Goal: Task Accomplishment & Management: Complete application form

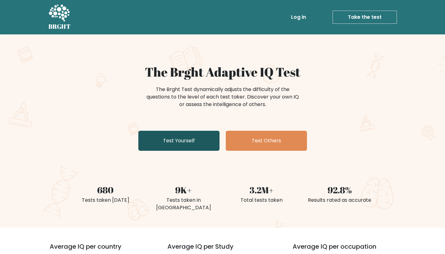
click at [200, 141] on link "Test Yourself" at bounding box center [178, 141] width 81 height 20
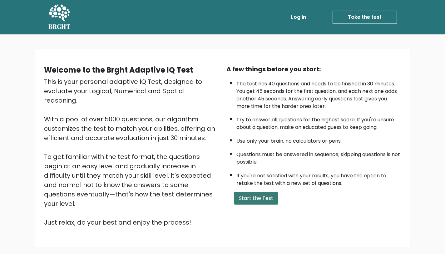
click at [260, 203] on button "Start the Test" at bounding box center [256, 198] width 44 height 12
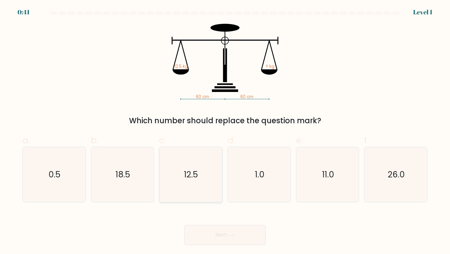
click at [194, 176] on text "12.5" at bounding box center [191, 174] width 14 height 12
click at [225, 131] on input "c. 12.5" at bounding box center [225, 129] width 0 height 4
radio input "true"
click at [203, 246] on body "0:41 Level 1" at bounding box center [225, 127] width 450 height 254
click at [202, 237] on button "Next" at bounding box center [224, 235] width 81 height 20
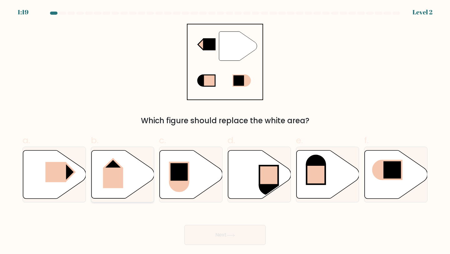
click at [119, 176] on rect at bounding box center [113, 177] width 20 height 21
click at [225, 131] on input "b." at bounding box center [225, 129] width 0 height 4
radio input "true"
click at [73, 180] on icon at bounding box center [54, 174] width 63 height 48
click at [225, 131] on input "a." at bounding box center [225, 129] width 0 height 4
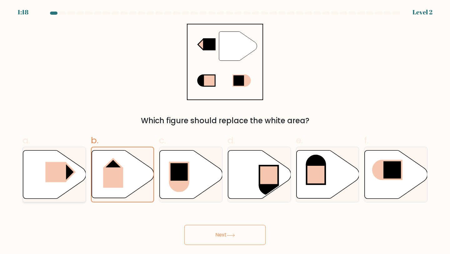
radio input "true"
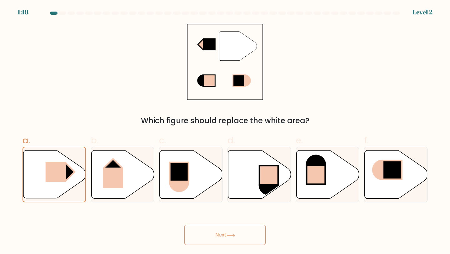
click at [206, 234] on button "Next" at bounding box center [224, 235] width 81 height 20
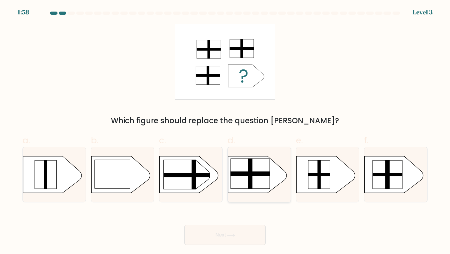
click at [238, 177] on rect at bounding box center [250, 173] width 39 height 30
click at [225, 131] on input "d." at bounding box center [225, 129] width 0 height 4
radio input "true"
click at [214, 237] on button "Next" at bounding box center [224, 235] width 81 height 20
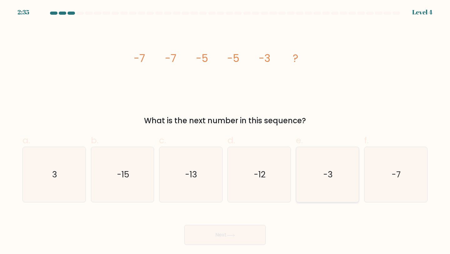
click at [315, 195] on icon "-3" at bounding box center [327, 174] width 55 height 55
click at [225, 131] on input "e. -3" at bounding box center [225, 129] width 0 height 4
radio input "true"
click at [246, 241] on button "Next" at bounding box center [224, 235] width 81 height 20
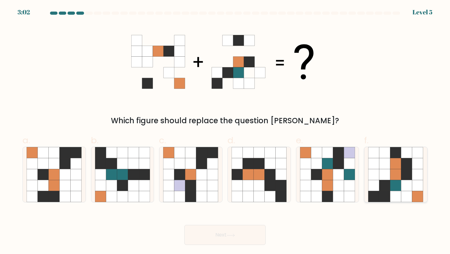
click at [371, 166] on icon at bounding box center [373, 163] width 11 height 11
click at [225, 131] on input "f." at bounding box center [225, 129] width 0 height 4
radio input "true"
click at [232, 239] on button "Next" at bounding box center [224, 235] width 81 height 20
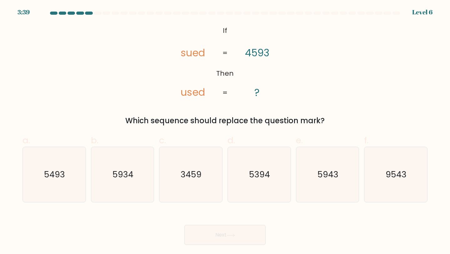
click at [253, 54] on tspan "4593" at bounding box center [257, 53] width 24 height 14
click at [31, 181] on icon "5493" at bounding box center [54, 174] width 55 height 55
click at [225, 131] on input "a. 5493" at bounding box center [225, 129] width 0 height 4
radio input "true"
click at [226, 236] on button "Next" at bounding box center [224, 235] width 81 height 20
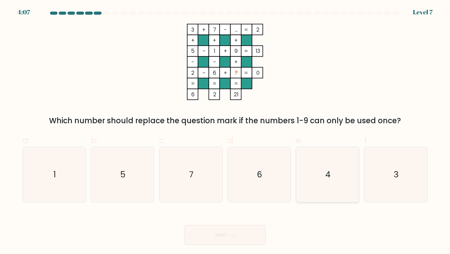
click at [311, 171] on icon "4" at bounding box center [327, 174] width 55 height 55
click at [225, 131] on input "e. 4" at bounding box center [225, 129] width 0 height 4
radio input "true"
click at [238, 241] on button "Next" at bounding box center [224, 235] width 81 height 20
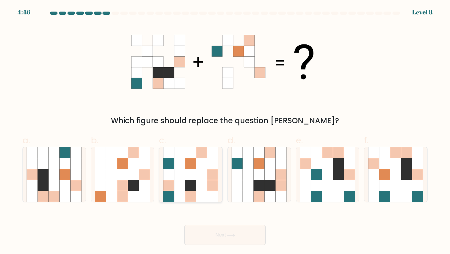
click at [198, 189] on icon at bounding box center [201, 185] width 11 height 11
click at [225, 131] on input "c." at bounding box center [225, 129] width 0 height 4
radio input "true"
click at [419, 194] on icon at bounding box center [417, 196] width 11 height 11
click at [225, 131] on input "f." at bounding box center [225, 129] width 0 height 4
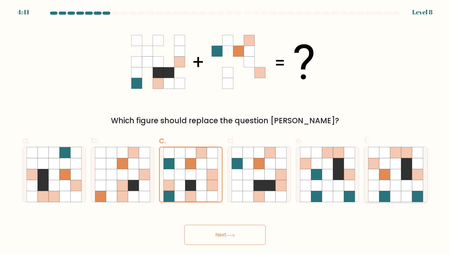
radio input "true"
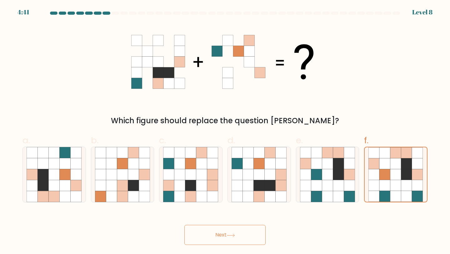
click at [247, 242] on button "Next" at bounding box center [224, 235] width 81 height 20
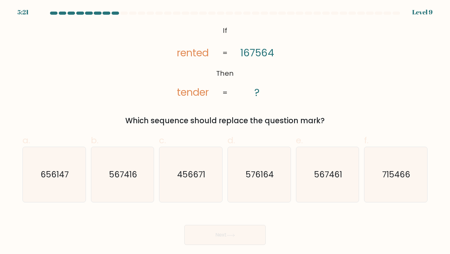
click at [195, 54] on tspan "rented" at bounding box center [193, 53] width 32 height 14
click at [184, 55] on tspan "rented" at bounding box center [193, 53] width 32 height 14
click at [257, 54] on tspan "167564" at bounding box center [256, 53] width 33 height 14
click at [241, 54] on tspan "167564" at bounding box center [256, 53] width 33 height 14
click at [253, 55] on tspan "167564" at bounding box center [256, 53] width 33 height 14
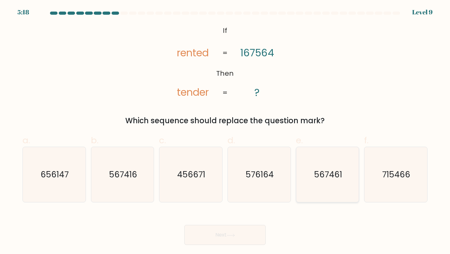
click at [312, 185] on icon "567461" at bounding box center [327, 174] width 55 height 55
click at [225, 131] on input "e. 567461" at bounding box center [225, 129] width 0 height 4
radio input "true"
click at [210, 239] on button "Next" at bounding box center [224, 235] width 81 height 20
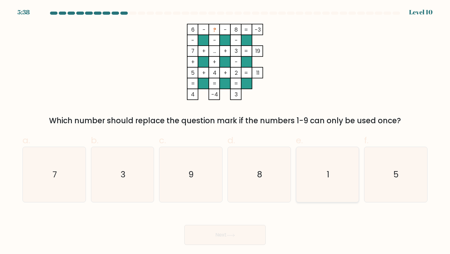
click at [333, 181] on icon "1" at bounding box center [327, 174] width 55 height 55
click at [225, 131] on input "e. 1" at bounding box center [225, 129] width 0 height 4
radio input "true"
click at [252, 234] on button "Next" at bounding box center [224, 235] width 81 height 20
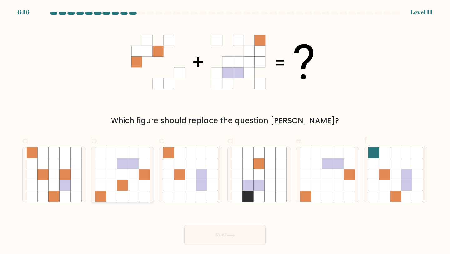
click at [127, 172] on icon at bounding box center [122, 174] width 11 height 11
click at [225, 131] on input "b." at bounding box center [225, 129] width 0 height 4
radio input "true"
click at [213, 236] on button "Next" at bounding box center [224, 235] width 81 height 20
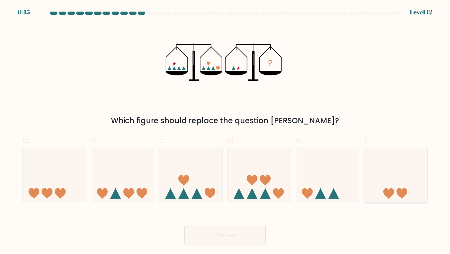
click at [409, 191] on icon at bounding box center [395, 174] width 63 height 52
click at [225, 131] on input "f." at bounding box center [225, 129] width 0 height 4
radio input "true"
click at [234, 240] on button "Next" at bounding box center [224, 235] width 81 height 20
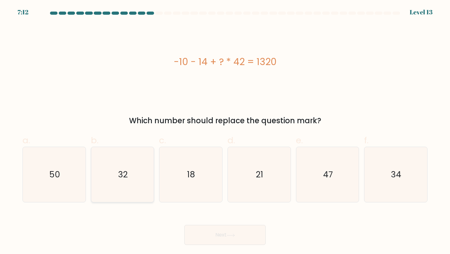
click at [147, 159] on icon "32" at bounding box center [122, 174] width 55 height 55
click at [225, 131] on input "b. 32" at bounding box center [225, 129] width 0 height 4
radio input "true"
click at [199, 237] on button "Next" at bounding box center [224, 235] width 81 height 20
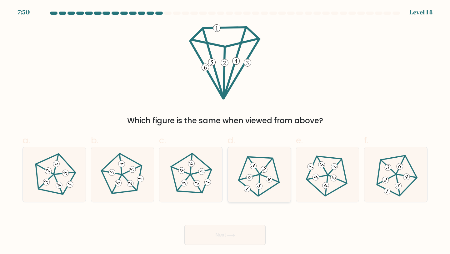
click at [258, 180] on icon at bounding box center [259, 174] width 44 height 44
click at [225, 131] on input "d." at bounding box center [225, 129] width 0 height 4
radio input "true"
click at [390, 183] on icon at bounding box center [396, 174] width 44 height 44
click at [225, 131] on input "f." at bounding box center [225, 129] width 0 height 4
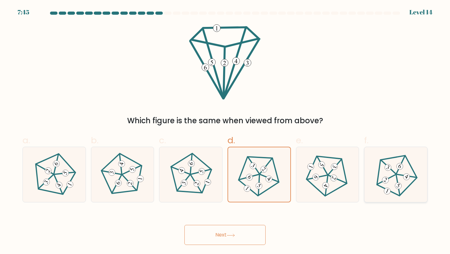
radio input "true"
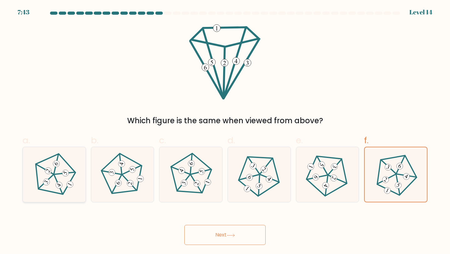
click at [71, 182] on 646 at bounding box center [69, 184] width 9 height 9
click at [225, 131] on input "a." at bounding box center [225, 129] width 0 height 4
radio input "true"
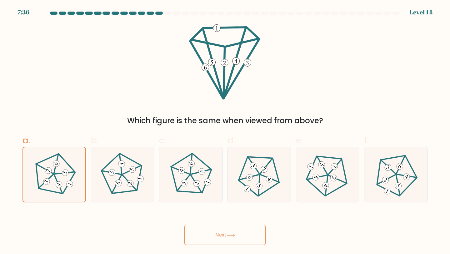
click at [203, 235] on button "Next" at bounding box center [224, 235] width 81 height 20
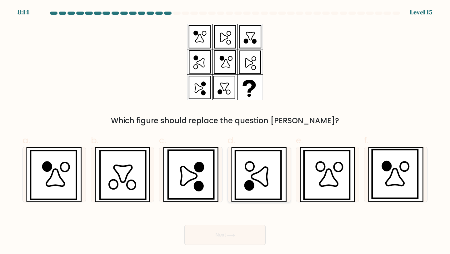
click at [259, 174] on icon at bounding box center [260, 176] width 16 height 19
click at [225, 131] on input "d." at bounding box center [225, 129] width 0 height 4
radio input "true"
click at [202, 238] on button "Next" at bounding box center [224, 235] width 81 height 20
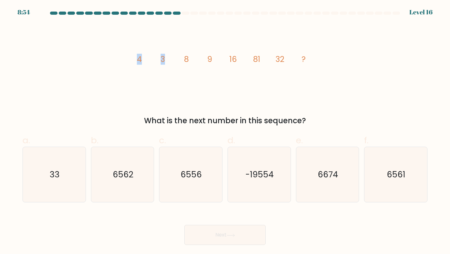
drag, startPoint x: 138, startPoint y: 59, endPoint x: 170, endPoint y: 63, distance: 32.1
click at [170, 63] on icon "image/svg+xml 4 3 8 9 16 81 32 ?" at bounding box center [224, 62] width 187 height 76
drag, startPoint x: 157, startPoint y: 60, endPoint x: 191, endPoint y: 64, distance: 34.1
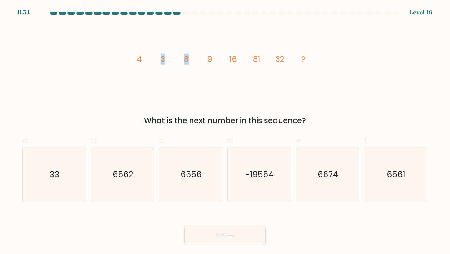
click at [191, 64] on icon "image/svg+xml 4 3 8 9 16 81 32 ?" at bounding box center [224, 62] width 187 height 76
drag, startPoint x: 180, startPoint y: 60, endPoint x: 211, endPoint y: 64, distance: 31.4
click at [211, 64] on icon "image/svg+xml 4 3 8 9 16 81 32 ?" at bounding box center [224, 62] width 187 height 76
click at [211, 63] on tspan "9" at bounding box center [209, 59] width 5 height 11
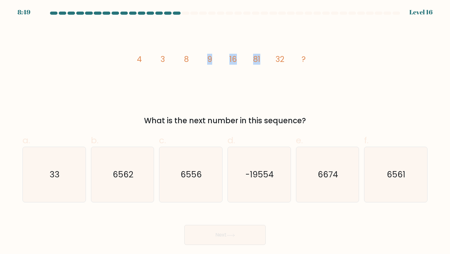
drag, startPoint x: 204, startPoint y: 61, endPoint x: 260, endPoint y: 66, distance: 56.1
click at [260, 66] on icon "image/svg+xml 4 3 8 9 16 81 32 ?" at bounding box center [224, 62] width 187 height 76
click at [260, 65] on icon "image/svg+xml 4 3 8 9 16 81 32 ?" at bounding box center [224, 62] width 187 height 76
click at [186, 177] on text "6556" at bounding box center [191, 174] width 21 height 12
click at [225, 131] on input "c. 6556" at bounding box center [225, 129] width 0 height 4
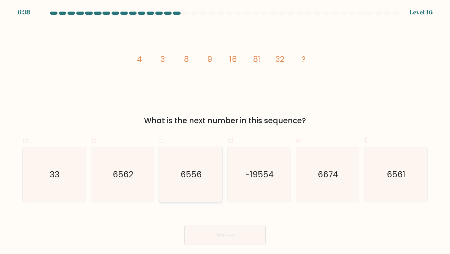
radio input "true"
click at [386, 184] on icon "6561" at bounding box center [395, 174] width 55 height 55
click at [225, 131] on input "f. 6561" at bounding box center [225, 129] width 0 height 4
radio input "true"
click at [259, 233] on button "Next" at bounding box center [224, 235] width 81 height 20
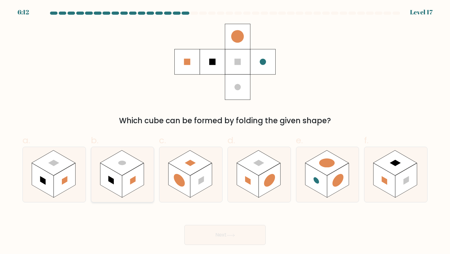
click at [130, 181] on g at bounding box center [133, 180] width 22 height 34
click at [225, 131] on input "b." at bounding box center [225, 129] width 0 height 4
radio input "true"
click at [214, 242] on button "Next" at bounding box center [224, 235] width 81 height 20
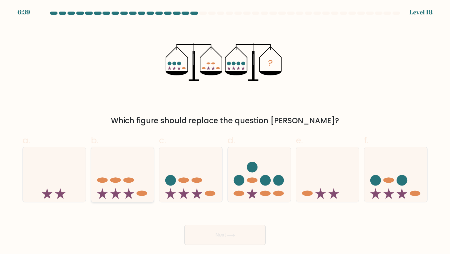
click at [123, 188] on icon at bounding box center [122, 174] width 63 height 52
click at [225, 131] on input "b." at bounding box center [225, 129] width 0 height 4
radio input "true"
click at [328, 189] on icon at bounding box center [327, 174] width 63 height 52
click at [225, 131] on input "e." at bounding box center [225, 129] width 0 height 4
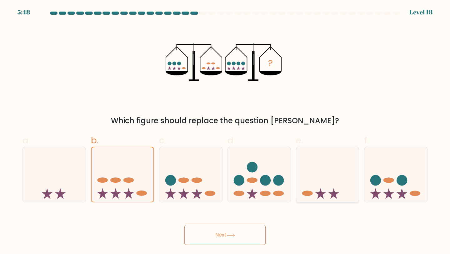
radio input "true"
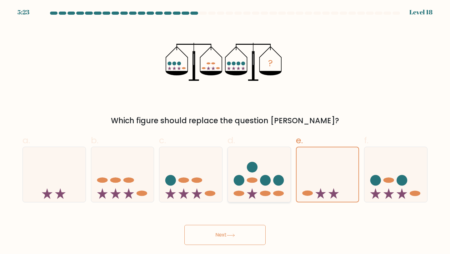
click at [261, 188] on icon at bounding box center [259, 174] width 63 height 52
click at [225, 131] on input "d." at bounding box center [225, 129] width 0 height 4
radio input "true"
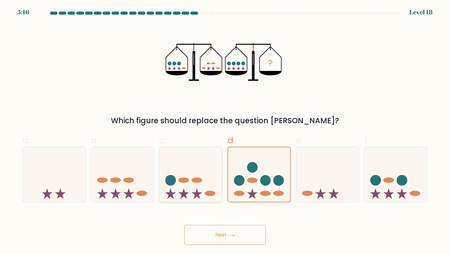
click at [163, 179] on icon at bounding box center [190, 174] width 63 height 52
click at [225, 131] on input "c." at bounding box center [225, 129] width 0 height 4
radio input "true"
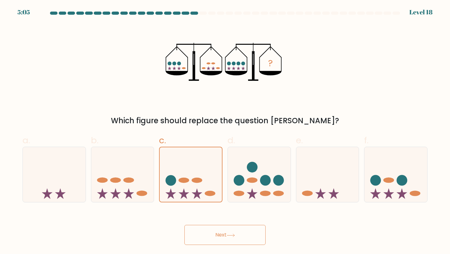
click at [228, 229] on button "Next" at bounding box center [224, 235] width 81 height 20
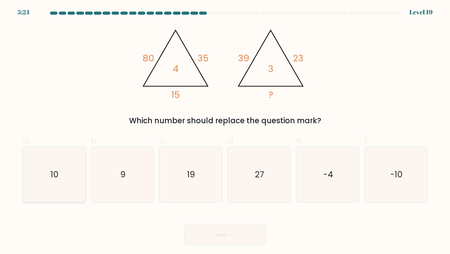
click at [62, 182] on icon "10" at bounding box center [54, 174] width 55 height 55
click at [225, 131] on input "a. 10" at bounding box center [225, 129] width 0 height 4
radio input "true"
click at [198, 229] on button "Next" at bounding box center [224, 235] width 81 height 20
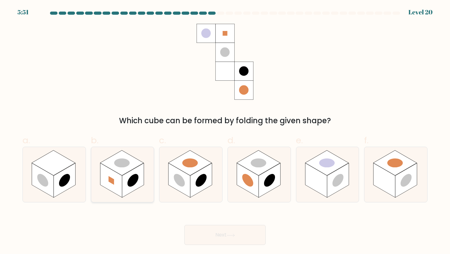
click at [143, 179] on rect at bounding box center [133, 180] width 22 height 34
click at [225, 131] on input "b." at bounding box center [225, 129] width 0 height 4
radio input "true"
click at [216, 242] on button "Next" at bounding box center [224, 235] width 81 height 20
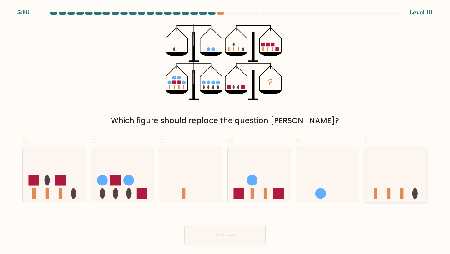
click at [384, 169] on icon at bounding box center [395, 174] width 63 height 52
click at [225, 131] on input "f." at bounding box center [225, 129] width 0 height 4
radio input "true"
click at [341, 176] on icon at bounding box center [327, 174] width 63 height 52
click at [225, 131] on input "e." at bounding box center [225, 129] width 0 height 4
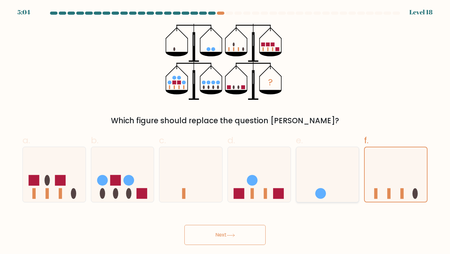
radio input "true"
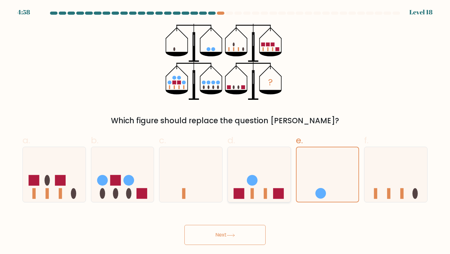
click at [267, 186] on icon at bounding box center [259, 174] width 63 height 52
click at [225, 131] on input "d." at bounding box center [225, 129] width 0 height 4
radio input "true"
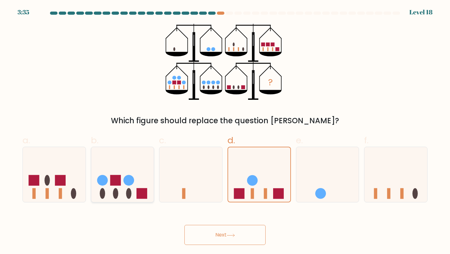
click at [121, 175] on icon at bounding box center [122, 174] width 63 height 52
click at [225, 131] on input "b." at bounding box center [225, 129] width 0 height 4
radio input "true"
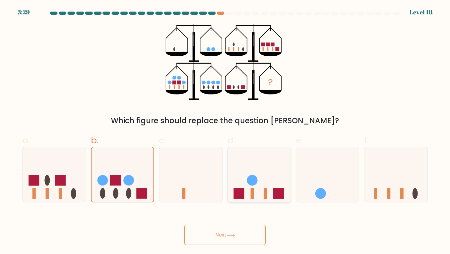
click at [236, 177] on icon at bounding box center [259, 174] width 63 height 52
click at [225, 131] on input "d." at bounding box center [225, 129] width 0 height 4
radio input "true"
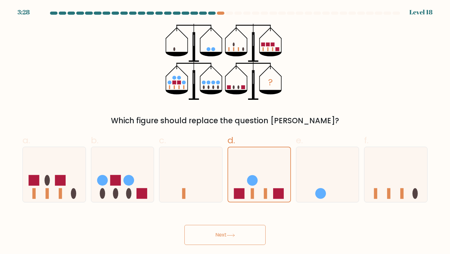
click at [222, 231] on button "Next" at bounding box center [224, 235] width 81 height 20
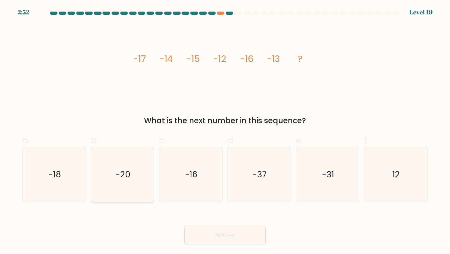
click at [133, 192] on icon "-20" at bounding box center [122, 174] width 55 height 55
click at [225, 131] on input "b. -20" at bounding box center [225, 129] width 0 height 4
radio input "true"
click at [203, 233] on button "Next" at bounding box center [224, 235] width 81 height 20
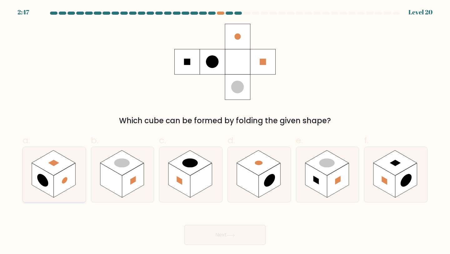
click at [62, 174] on rect at bounding box center [65, 180] width 22 height 34
click at [225, 131] on input "a." at bounding box center [225, 129] width 0 height 4
radio input "true"
click at [128, 184] on rect at bounding box center [133, 180] width 22 height 34
click at [225, 131] on input "b." at bounding box center [225, 129] width 0 height 4
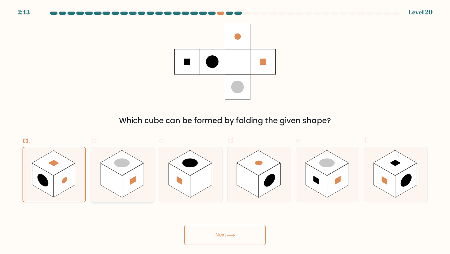
radio input "true"
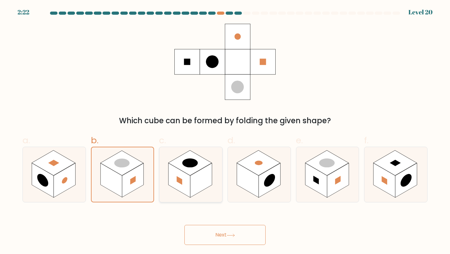
click at [193, 180] on rect at bounding box center [201, 180] width 22 height 34
click at [225, 131] on input "c." at bounding box center [225, 129] width 0 height 4
radio input "true"
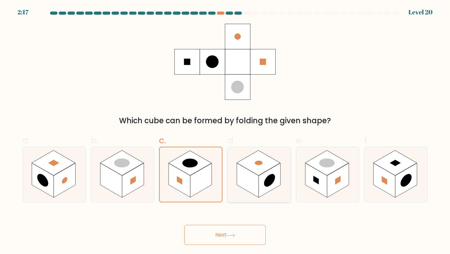
click at [257, 170] on rect at bounding box center [259, 162] width 44 height 25
click at [225, 131] on input "d." at bounding box center [225, 129] width 0 height 4
radio input "true"
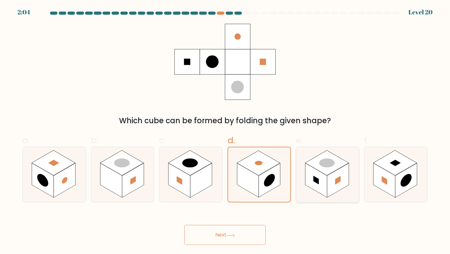
click at [320, 152] on icon at bounding box center [327, 174] width 63 height 55
click at [225, 131] on input "e." at bounding box center [225, 129] width 0 height 4
radio input "true"
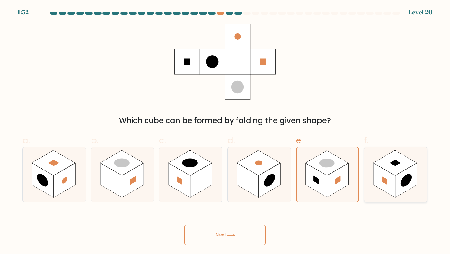
click at [402, 169] on rect at bounding box center [395, 162] width 44 height 25
click at [225, 131] on input "f." at bounding box center [225, 129] width 0 height 4
radio input "true"
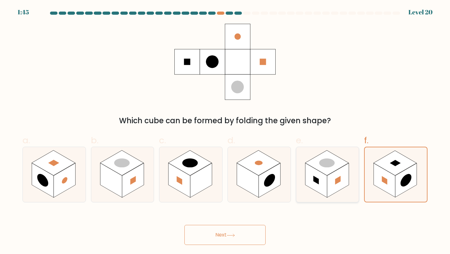
click at [331, 168] on rect at bounding box center [327, 162] width 44 height 25
click at [225, 131] on input "e." at bounding box center [225, 129] width 0 height 4
radio input "true"
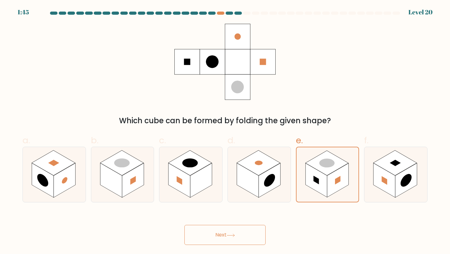
drag, startPoint x: 215, startPoint y: 246, endPoint x: 215, endPoint y: 242, distance: 4.4
click at [215, 246] on body "1:45 Level 20" at bounding box center [225, 127] width 450 height 254
drag, startPoint x: 215, startPoint y: 236, endPoint x: 215, endPoint y: 241, distance: 4.7
click at [215, 236] on button "Next" at bounding box center [224, 235] width 81 height 20
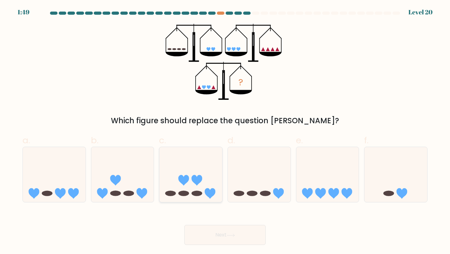
click at [204, 175] on icon at bounding box center [190, 174] width 63 height 52
click at [225, 131] on input "c." at bounding box center [225, 129] width 0 height 4
radio input "true"
click at [248, 174] on icon at bounding box center [259, 174] width 63 height 52
click at [225, 131] on input "d." at bounding box center [225, 129] width 0 height 4
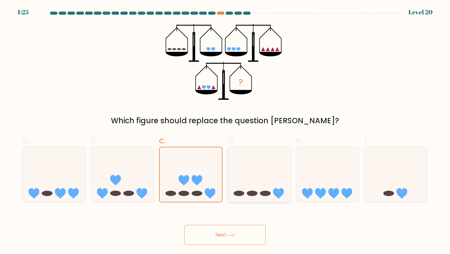
radio input "true"
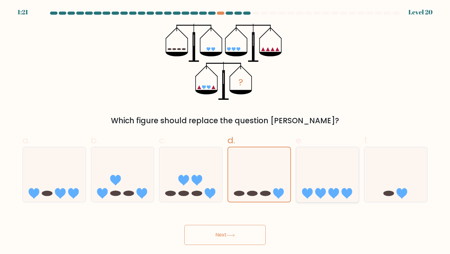
click at [318, 184] on icon at bounding box center [327, 174] width 63 height 52
click at [225, 131] on input "e." at bounding box center [225, 129] width 0 height 4
radio input "true"
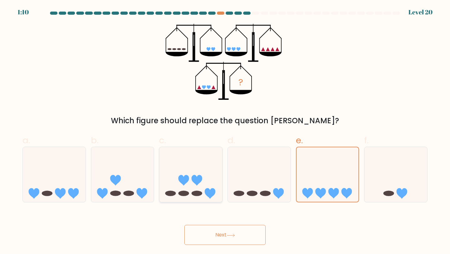
click at [208, 174] on icon at bounding box center [190, 174] width 63 height 52
click at [225, 131] on input "c." at bounding box center [225, 129] width 0 height 4
radio input "true"
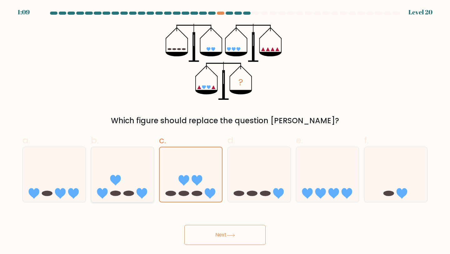
click at [136, 178] on icon at bounding box center [122, 174] width 63 height 52
click at [225, 131] on input "b." at bounding box center [225, 129] width 0 height 4
radio input "true"
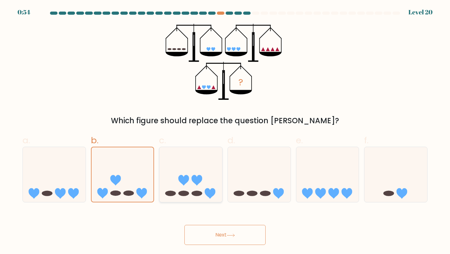
click at [193, 191] on icon at bounding box center [190, 174] width 63 height 52
click at [225, 131] on input "c." at bounding box center [225, 129] width 0 height 4
radio input "true"
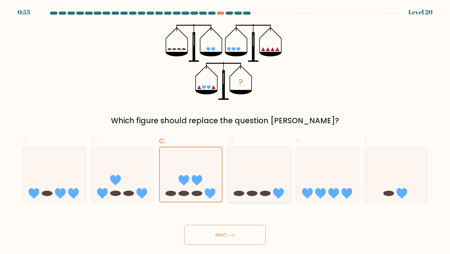
click at [265, 186] on icon at bounding box center [259, 174] width 63 height 52
click at [225, 131] on input "d." at bounding box center [225, 129] width 0 height 4
radio input "true"
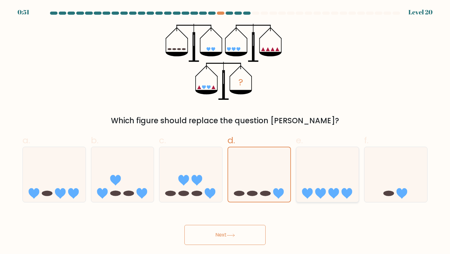
click at [328, 189] on icon at bounding box center [327, 174] width 63 height 52
click at [225, 131] on input "e." at bounding box center [225, 129] width 0 height 4
radio input "true"
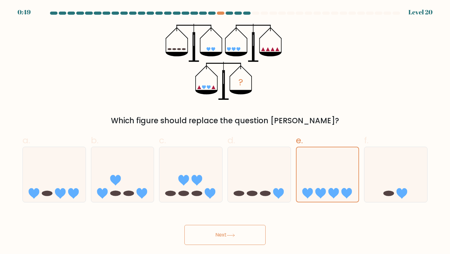
click at [248, 235] on button "Next" at bounding box center [224, 235] width 81 height 20
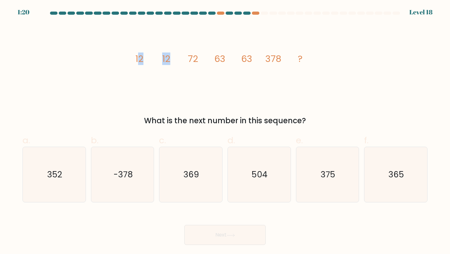
drag, startPoint x: 141, startPoint y: 61, endPoint x: 182, endPoint y: 57, distance: 41.1
click at [182, 57] on icon "image/svg+xml 12 12 72 63 63 378 ?" at bounding box center [224, 62] width 187 height 76
click at [172, 59] on icon "image/svg+xml 12 12 72 63 63 378 ?" at bounding box center [224, 62] width 187 height 76
drag, startPoint x: 187, startPoint y: 60, endPoint x: 205, endPoint y: 60, distance: 17.8
click at [205, 60] on icon "image/svg+xml 12 12 72 63 63 378 ?" at bounding box center [224, 62] width 187 height 76
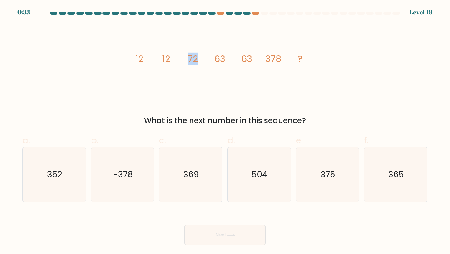
click at [205, 60] on icon "image/svg+xml 12 12 72 63 63 378 ?" at bounding box center [224, 62] width 187 height 76
click at [64, 184] on icon "352" at bounding box center [54, 174] width 55 height 55
click at [225, 131] on input "a. 352" at bounding box center [225, 129] width 0 height 4
radio input "true"
click at [222, 228] on button "Next" at bounding box center [224, 235] width 81 height 20
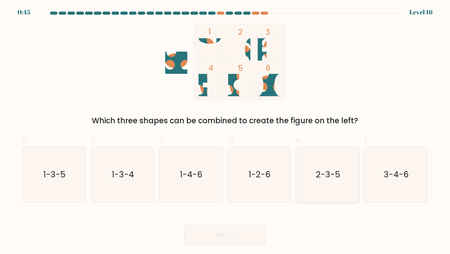
drag, startPoint x: 345, startPoint y: 179, endPoint x: 341, endPoint y: 181, distance: 4.6
click at [343, 180] on icon "2-3-5" at bounding box center [327, 174] width 55 height 55
click at [225, 131] on input "e. 2-3-5" at bounding box center [225, 129] width 0 height 4
radio input "true"
click at [206, 239] on button "Next" at bounding box center [224, 235] width 81 height 20
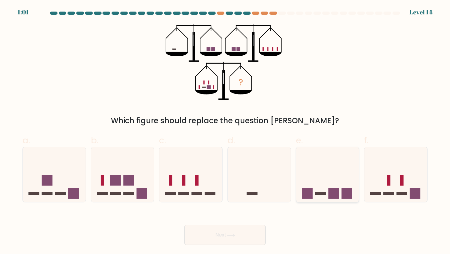
click at [336, 194] on rect at bounding box center [333, 193] width 11 height 11
click at [225, 131] on input "e." at bounding box center [225, 129] width 0 height 4
radio input "true"
click at [237, 244] on button "Next" at bounding box center [224, 235] width 81 height 20
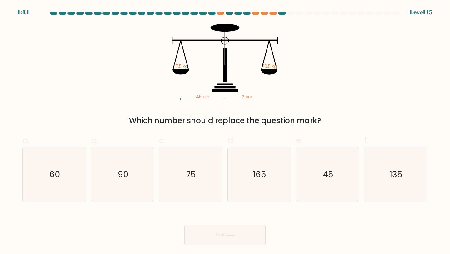
click at [190, 216] on div "Next" at bounding box center [225, 227] width 412 height 35
click at [131, 171] on icon "90" at bounding box center [122, 174] width 55 height 55
click at [225, 131] on input "b. 90" at bounding box center [225, 129] width 0 height 4
radio input "true"
drag, startPoint x: 413, startPoint y: 187, endPoint x: 410, endPoint y: 188, distance: 3.5
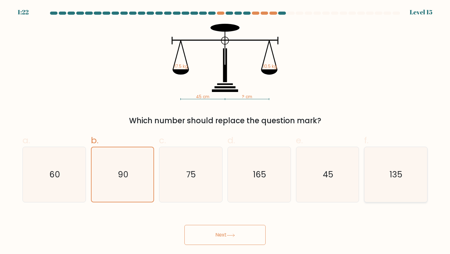
click at [411, 187] on icon "135" at bounding box center [395, 174] width 55 height 55
click at [225, 131] on input "f. 135" at bounding box center [225, 129] width 0 height 4
radio input "true"
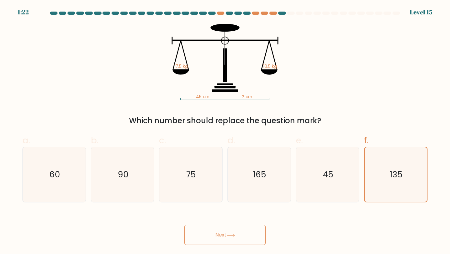
click at [243, 230] on button "Next" at bounding box center [224, 235] width 81 height 20
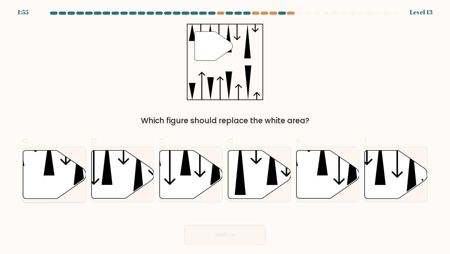
click at [57, 179] on icon at bounding box center [54, 174] width 63 height 48
click at [225, 131] on input "a." at bounding box center [225, 129] width 0 height 4
radio input "true"
click at [189, 179] on icon at bounding box center [191, 174] width 63 height 48
click at [225, 131] on input "c." at bounding box center [225, 129] width 0 height 4
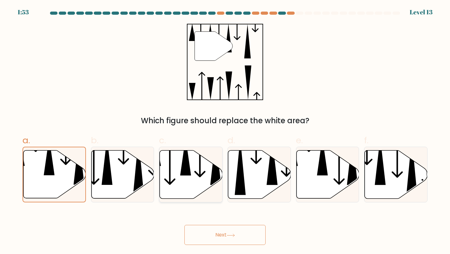
radio input "true"
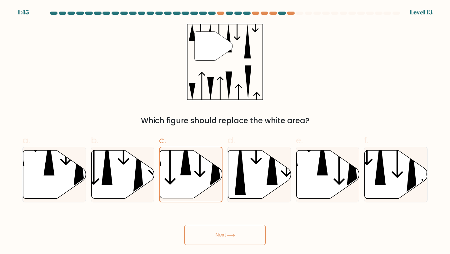
click at [219, 237] on button "Next" at bounding box center [224, 235] width 81 height 20
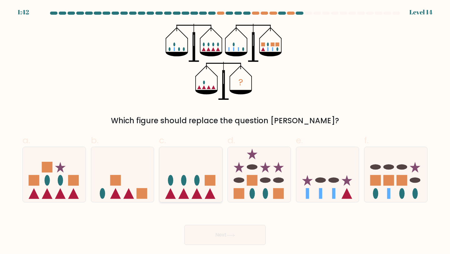
click at [197, 195] on icon at bounding box center [197, 193] width 11 height 11
click at [225, 131] on input "c." at bounding box center [225, 129] width 0 height 4
radio input "true"
click at [136, 192] on icon at bounding box center [122, 174] width 63 height 52
click at [225, 131] on input "b." at bounding box center [225, 129] width 0 height 4
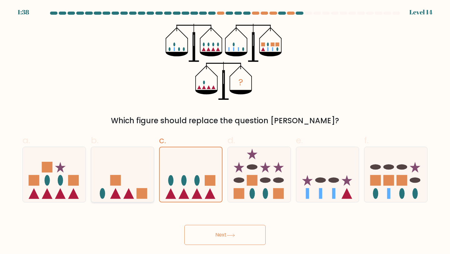
radio input "true"
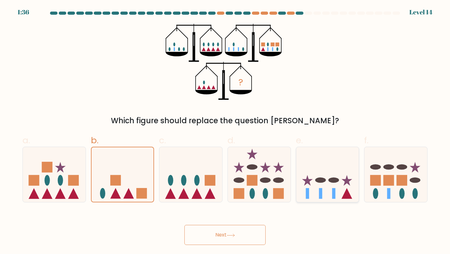
click at [308, 187] on icon at bounding box center [327, 174] width 63 height 52
click at [225, 131] on input "e." at bounding box center [225, 129] width 0 height 4
radio input "true"
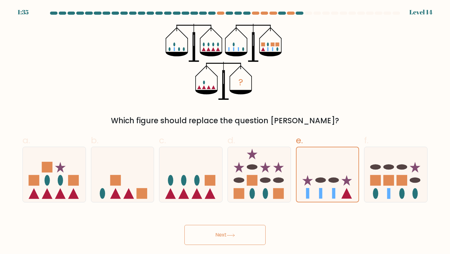
drag, startPoint x: 236, startPoint y: 244, endPoint x: 233, endPoint y: 240, distance: 5.5
click at [236, 244] on button "Next" at bounding box center [224, 235] width 81 height 20
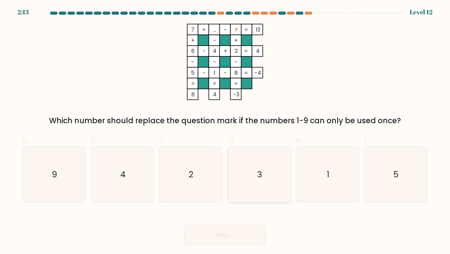
click at [246, 193] on icon "3" at bounding box center [258, 174] width 55 height 55
click at [225, 131] on input "d. 3" at bounding box center [225, 129] width 0 height 4
radio input "true"
click at [237, 235] on button "Next" at bounding box center [224, 235] width 81 height 20
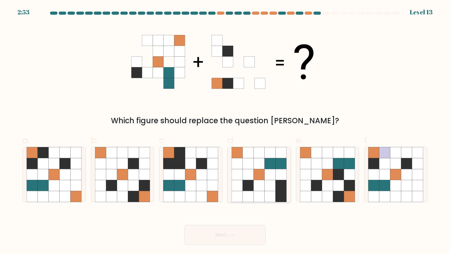
click at [261, 175] on icon at bounding box center [259, 174] width 11 height 11
click at [225, 131] on input "d." at bounding box center [225, 129] width 0 height 4
radio input "true"
click at [235, 237] on button "Next" at bounding box center [224, 235] width 81 height 20
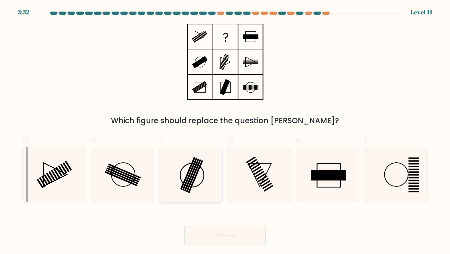
click at [205, 176] on icon at bounding box center [190, 174] width 55 height 55
click at [225, 131] on input "c." at bounding box center [225, 129] width 0 height 4
radio input "true"
click at [224, 236] on button "Next" at bounding box center [224, 235] width 81 height 20
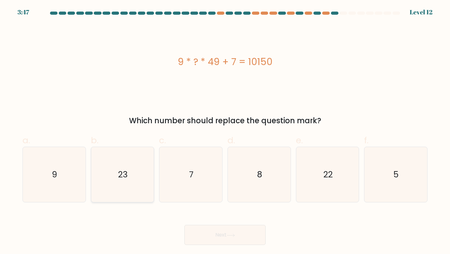
click at [94, 163] on div "23" at bounding box center [122, 175] width 63 height 56
click at [225, 131] on input "b. 23" at bounding box center [225, 129] width 0 height 4
radio input "true"
click at [226, 237] on button "Next" at bounding box center [224, 235] width 81 height 20
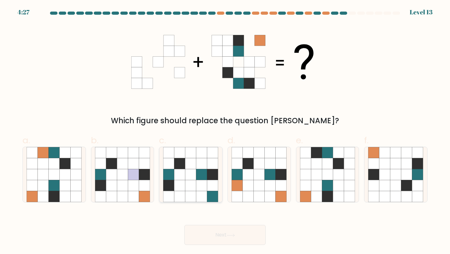
click at [205, 167] on icon at bounding box center [201, 163] width 11 height 11
click at [225, 131] on input "c." at bounding box center [225, 129] width 0 height 4
radio input "true"
click at [346, 181] on icon at bounding box center [349, 185] width 11 height 11
click at [225, 131] on input "e." at bounding box center [225, 129] width 0 height 4
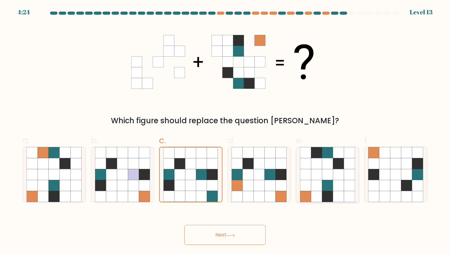
radio input "true"
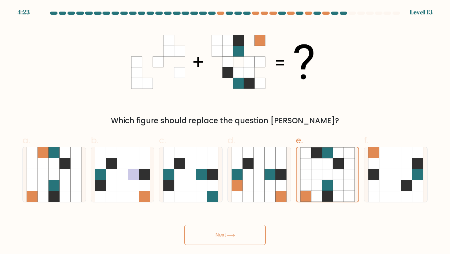
click at [260, 226] on button "Next" at bounding box center [224, 235] width 81 height 20
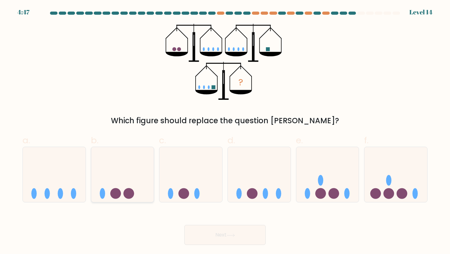
click at [139, 182] on icon at bounding box center [122, 174] width 63 height 52
click at [225, 131] on input "b." at bounding box center [225, 129] width 0 height 4
radio input "true"
click at [326, 182] on icon at bounding box center [327, 174] width 63 height 52
click at [225, 131] on input "e." at bounding box center [225, 129] width 0 height 4
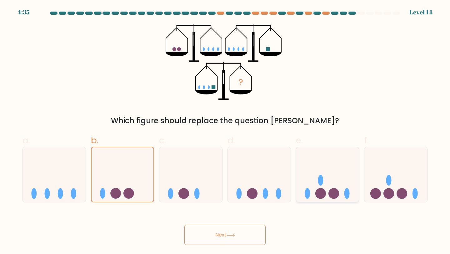
radio input "true"
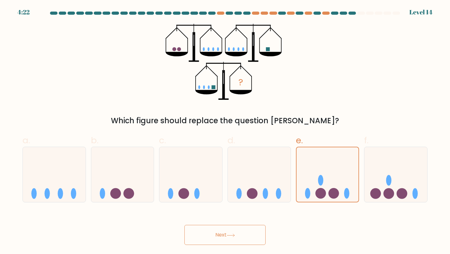
click at [207, 230] on button "Next" at bounding box center [224, 235] width 81 height 20
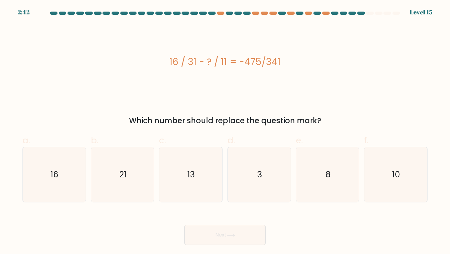
drag, startPoint x: 170, startPoint y: 65, endPoint x: 284, endPoint y: 68, distance: 113.4
click at [284, 68] on div "16 / 31 - ? / 11 = -475/341" at bounding box center [224, 62] width 405 height 14
copy div "16 / 31 - ? / 11 = -475/341"
click at [137, 191] on icon "21" at bounding box center [122, 174] width 55 height 55
click at [225, 131] on input "b. 21" at bounding box center [225, 129] width 0 height 4
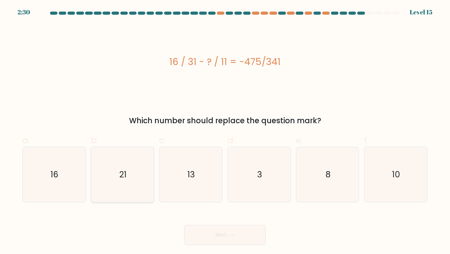
radio input "true"
click at [214, 240] on button "Next" at bounding box center [224, 235] width 81 height 20
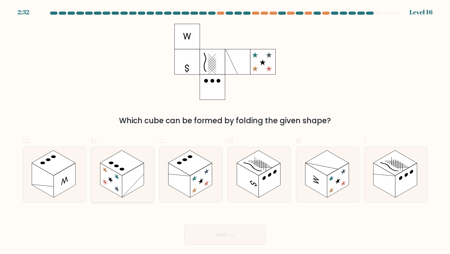
click at [122, 167] on rect at bounding box center [122, 162] width 44 height 25
click at [225, 131] on input "b." at bounding box center [225, 129] width 0 height 4
radio input "true"
click at [201, 183] on rect at bounding box center [201, 180] width 22 height 34
click at [225, 131] on input "c." at bounding box center [225, 129] width 0 height 4
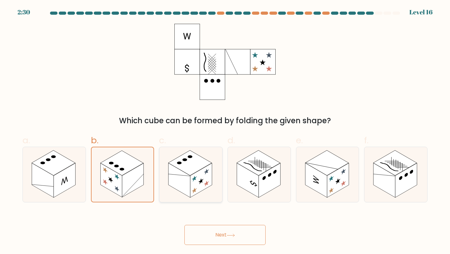
radio input "true"
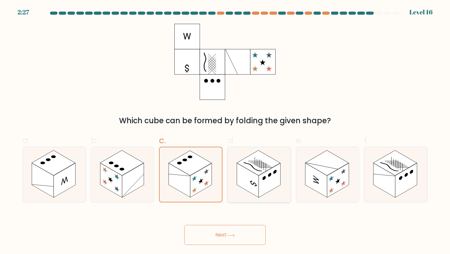
click at [264, 192] on rect at bounding box center [270, 180] width 22 height 34
click at [225, 131] on input "d." at bounding box center [225, 129] width 0 height 4
radio input "true"
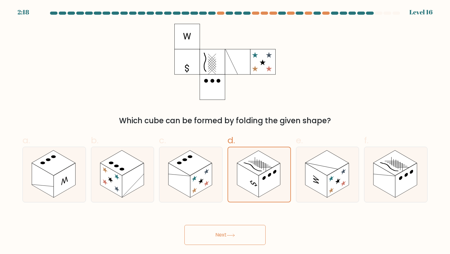
click at [239, 233] on button "Next" at bounding box center [224, 235] width 81 height 20
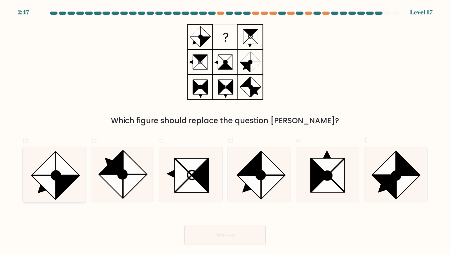
click at [78, 185] on icon at bounding box center [54, 174] width 55 height 55
click at [225, 131] on input "a." at bounding box center [225, 129] width 0 height 4
radio input "true"
click at [243, 178] on icon at bounding box center [248, 186] width 23 height 23
click at [225, 131] on input "d." at bounding box center [225, 129] width 0 height 4
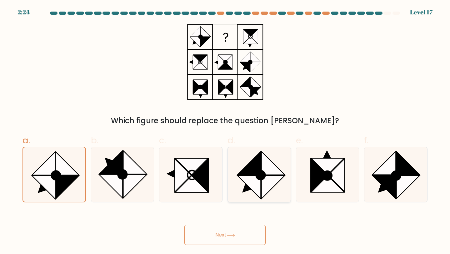
radio input "true"
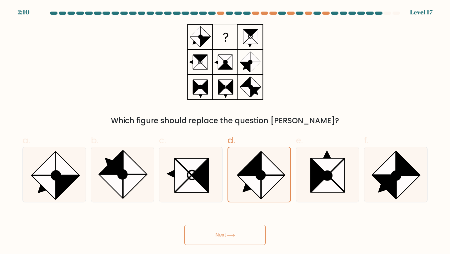
click at [192, 235] on button "Next" at bounding box center [224, 235] width 81 height 20
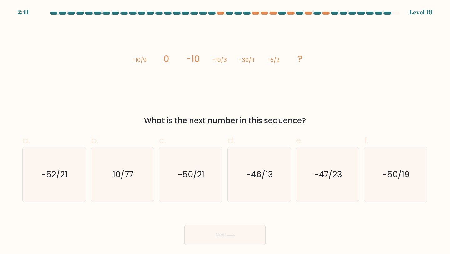
click at [132, 59] on icon "image/svg+xml -10/9 0 -10 -10/3 -30/11 -5/2 ?" at bounding box center [224, 62] width 187 height 76
drag, startPoint x: 129, startPoint y: 60, endPoint x: 167, endPoint y: 62, distance: 37.6
click at [167, 62] on div "image/svg+xml -10/9 0 -10 -10/3 -30/11 -5/2 ? What is the next number in this s…" at bounding box center [225, 75] width 412 height 102
click at [167, 62] on tspan "0" at bounding box center [166, 58] width 6 height 12
drag, startPoint x: 136, startPoint y: 62, endPoint x: 303, endPoint y: 69, distance: 167.0
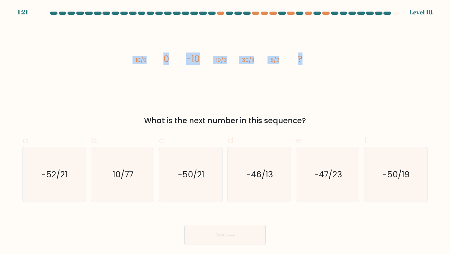
click at [301, 69] on div "image/svg+xml -10/9 0 -10 -10/3 -30/11 -5/2 ? What is the next number in this s…" at bounding box center [225, 75] width 412 height 102
click at [303, 69] on icon "image/svg+xml -10/9 0 -10 -10/3 -30/11 -5/2 ?" at bounding box center [224, 62] width 187 height 76
click at [197, 175] on text "-50/21" at bounding box center [191, 174] width 27 height 12
click at [225, 131] on input "c. -50/21" at bounding box center [225, 129] width 0 height 4
radio input "true"
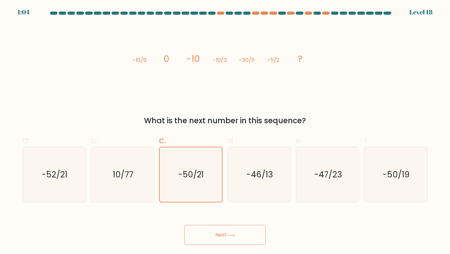
click at [226, 228] on button "Next" at bounding box center [224, 235] width 81 height 20
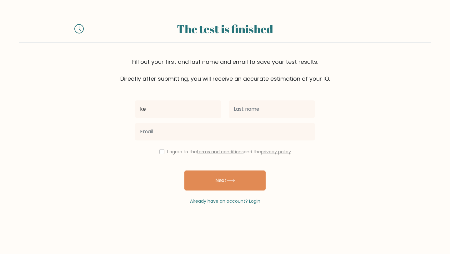
type input "k"
type input "sk"
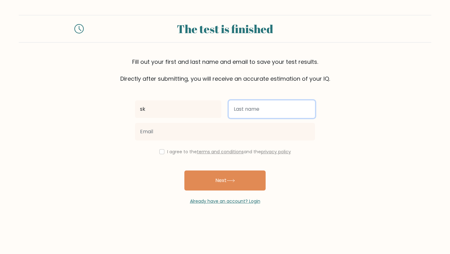
click at [261, 114] on input "text" at bounding box center [272, 108] width 86 height 17
type input "sk"
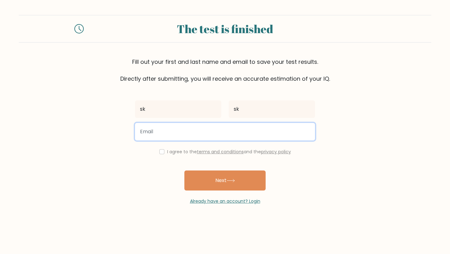
click at [224, 131] on input "email" at bounding box center [225, 131] width 180 height 17
type input "sk@gmail.com"
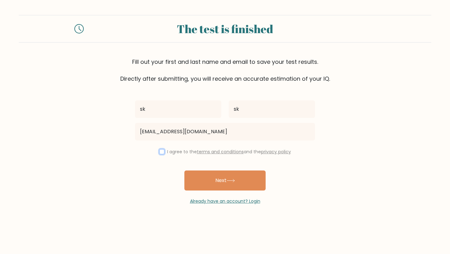
click at [159, 150] on input "checkbox" at bounding box center [161, 151] width 5 height 5
checkbox input "true"
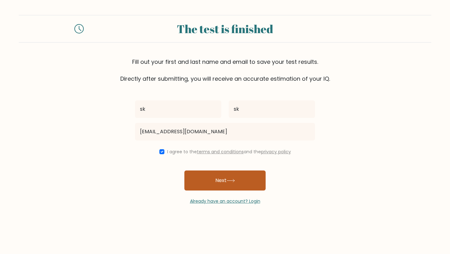
click at [211, 181] on button "Next" at bounding box center [224, 180] width 81 height 20
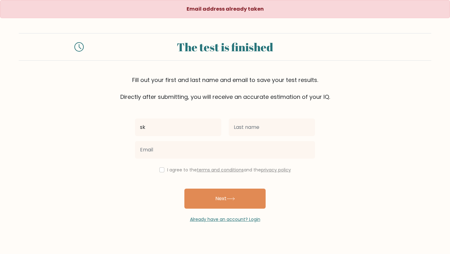
type input "sk"
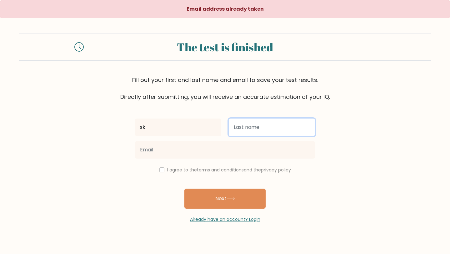
click at [261, 129] on input "text" at bounding box center [272, 126] width 86 height 17
type input "skk"
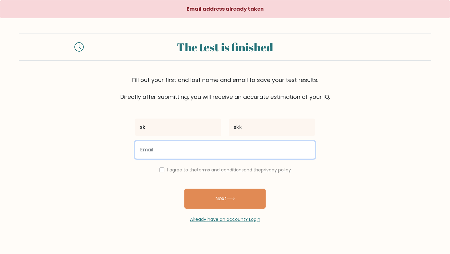
click at [239, 155] on input "email" at bounding box center [225, 149] width 180 height 17
type input "skkkkk@gmail.com"
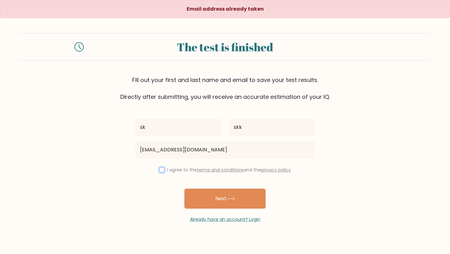
click at [160, 169] on input "checkbox" at bounding box center [161, 169] width 5 height 5
checkbox input "true"
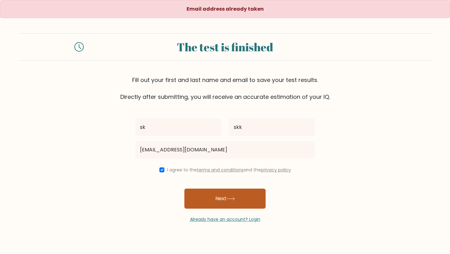
click at [224, 204] on button "Next" at bounding box center [224, 198] width 81 height 20
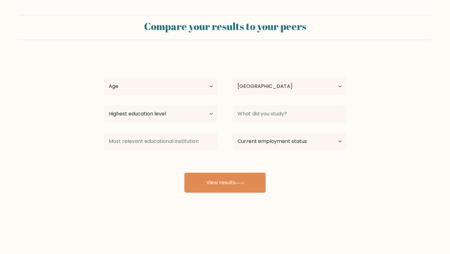
select select "MN"
click at [172, 87] on select "Age Under [DEMOGRAPHIC_DATA] [DEMOGRAPHIC_DATA] [DEMOGRAPHIC_DATA] [DEMOGRAPHIC…" at bounding box center [161, 85] width 114 height 17
select select "min_18"
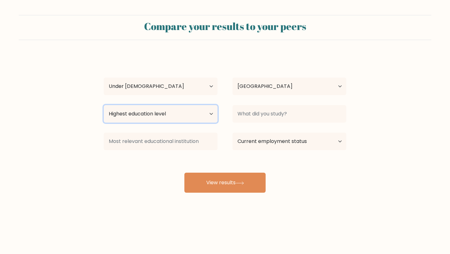
click at [154, 107] on select "Highest education level No schooling Primary Lower Secondary Upper Secondary Oc…" at bounding box center [161, 113] width 114 height 17
select select "upper_secondary"
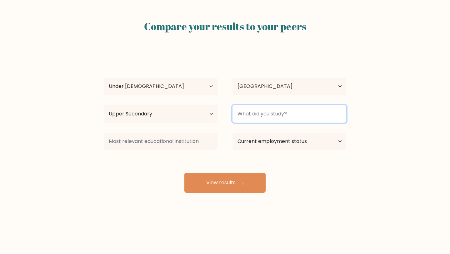
click at [262, 114] on input at bounding box center [289, 113] width 114 height 17
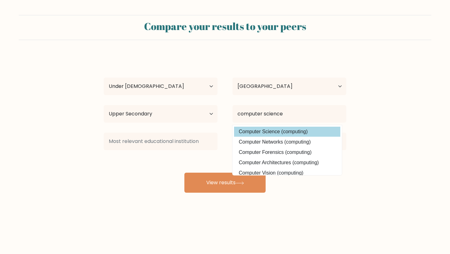
click at [302, 130] on option "Computer Science (computing)" at bounding box center [287, 132] width 106 height 10
type input "Computer Science"
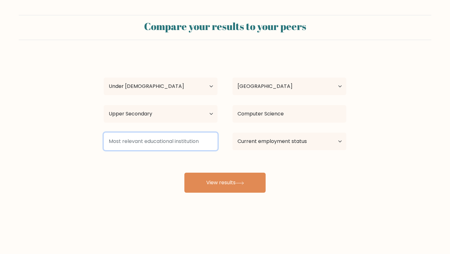
click at [152, 146] on input at bounding box center [161, 140] width 114 height 17
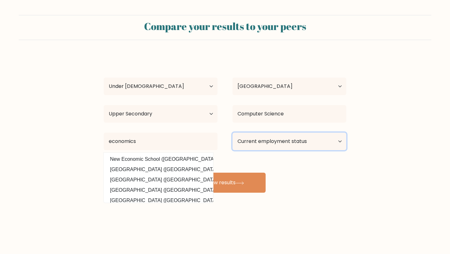
click at [261, 135] on select "Current employment status Employed Student Retired Other / prefer not to answer" at bounding box center [289, 140] width 114 height 17
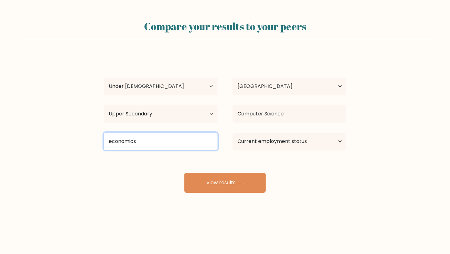
click at [142, 140] on input "economics" at bounding box center [161, 140] width 114 height 17
type input "economics"
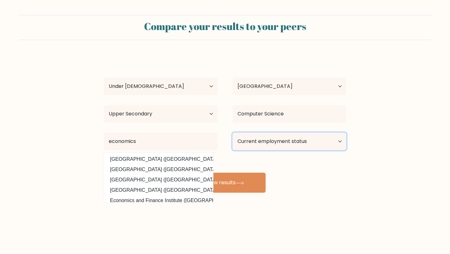
click at [246, 141] on select "Current employment status Employed Student Retired Other / prefer not to answer" at bounding box center [289, 140] width 114 height 17
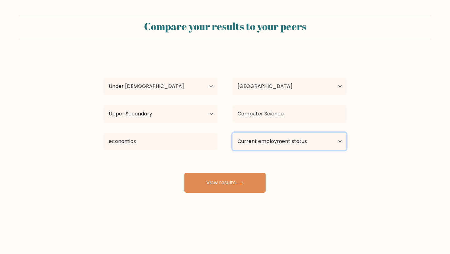
select select "student"
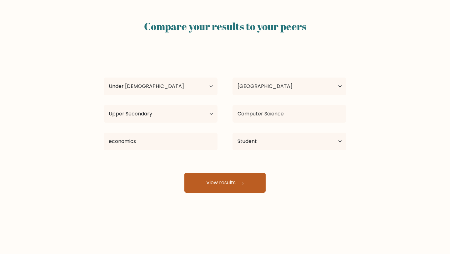
click at [234, 184] on button "View results" at bounding box center [224, 182] width 81 height 20
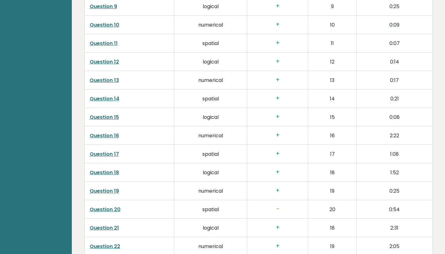
scroll to position [1153, 0]
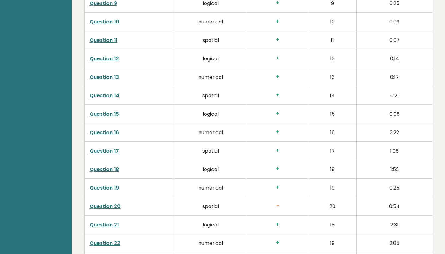
click at [112, 203] on link "Question 20" at bounding box center [105, 205] width 31 height 7
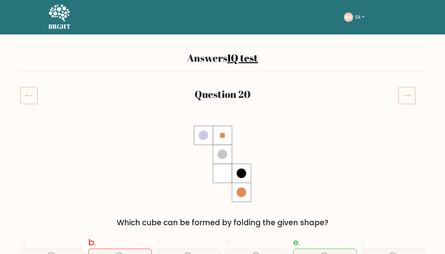
drag, startPoint x: 198, startPoint y: 135, endPoint x: 244, endPoint y: 187, distance: 68.8
click at [244, 187] on icon at bounding box center [222, 164] width 57 height 76
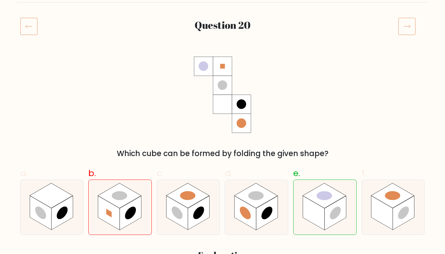
scroll to position [71, 0]
